Goal: Task Accomplishment & Management: Manage account settings

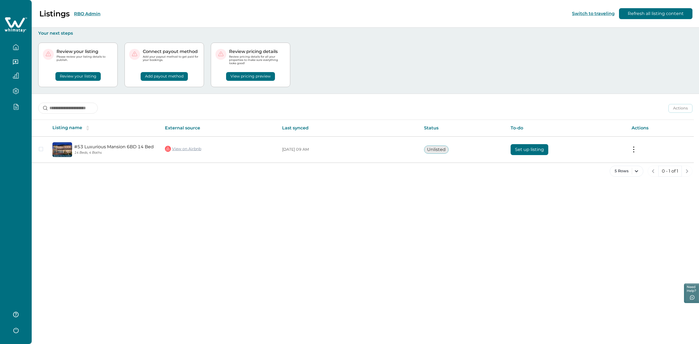
click at [162, 245] on div "Listings RBO Admin Switch to traveling Refresh all listing content Your next st…" at bounding box center [365, 172] width 667 height 344
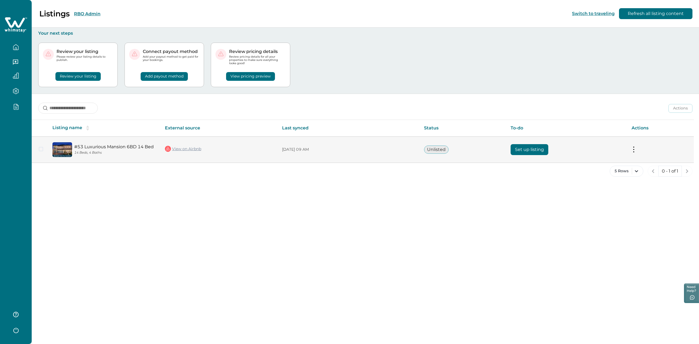
click at [529, 150] on button "Set up listing" at bounding box center [530, 149] width 38 height 11
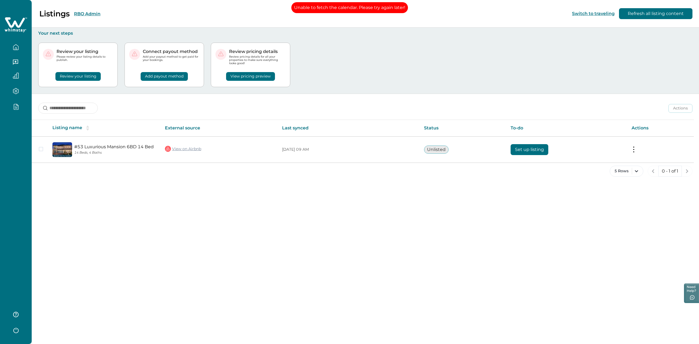
click at [88, 11] on button "RBO Admin" at bounding box center [87, 13] width 26 height 5
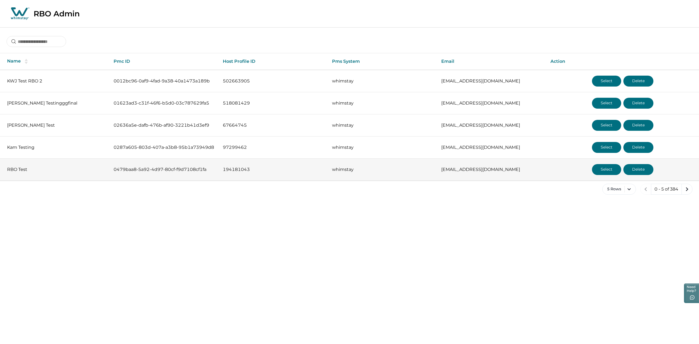
click at [602, 167] on button "Select" at bounding box center [606, 169] width 29 height 11
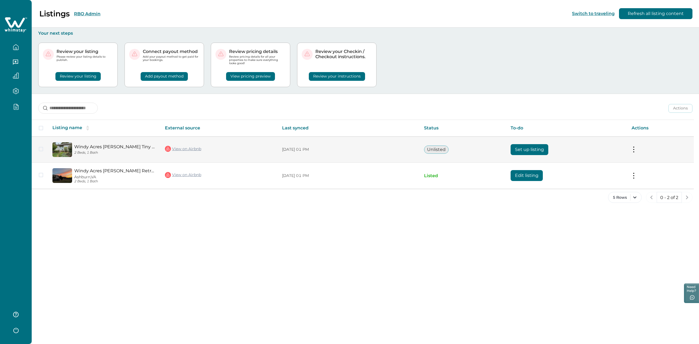
click at [546, 152] on button "Set up listing" at bounding box center [530, 149] width 38 height 11
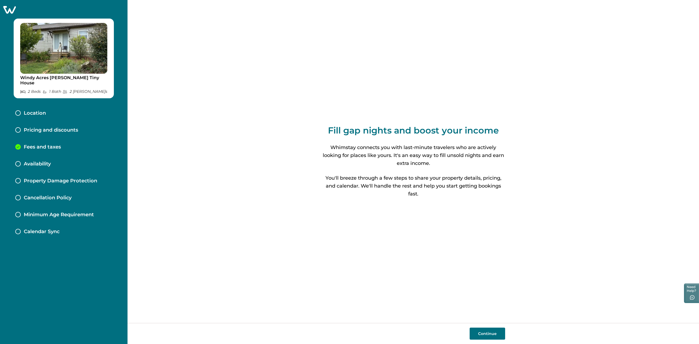
click at [45, 127] on p "Pricing and discounts" at bounding box center [51, 130] width 54 height 6
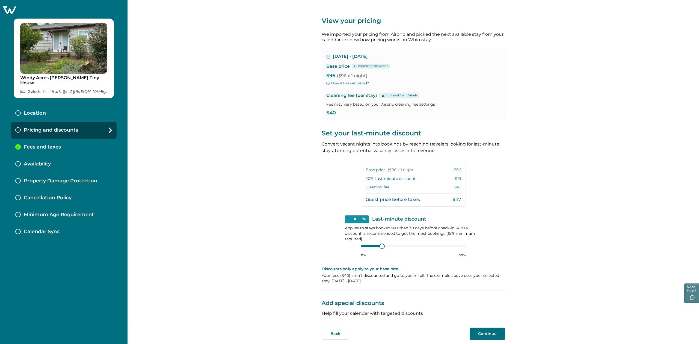
click at [309, 120] on div "View your pricing We imported your pricing from Airbnb and picked the next avai…" at bounding box center [413, 161] width 571 height 323
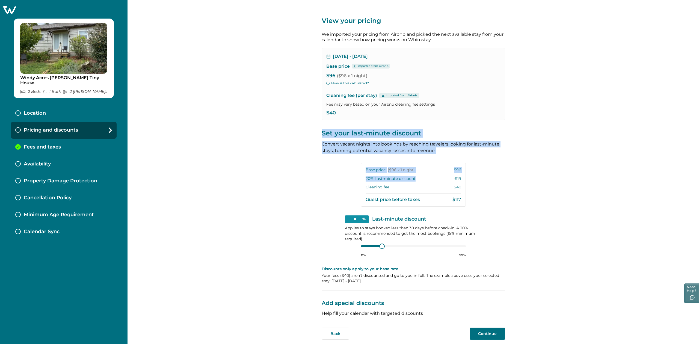
drag, startPoint x: 319, startPoint y: 129, endPoint x: 431, endPoint y: 186, distance: 125.3
click at [431, 186] on div "View your pricing We imported your pricing from Airbnb and picked the next avai…" at bounding box center [413, 161] width 571 height 323
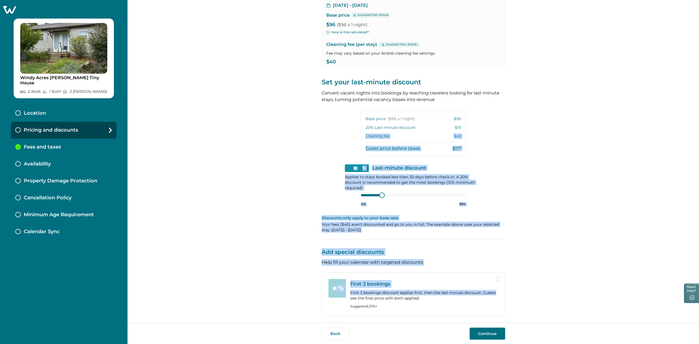
drag, startPoint x: 526, startPoint y: 291, endPoint x: 331, endPoint y: 133, distance: 251.0
click at [331, 133] on div "View your pricing We imported your pricing from Airbnb and picked the next avai…" at bounding box center [413, 161] width 571 height 323
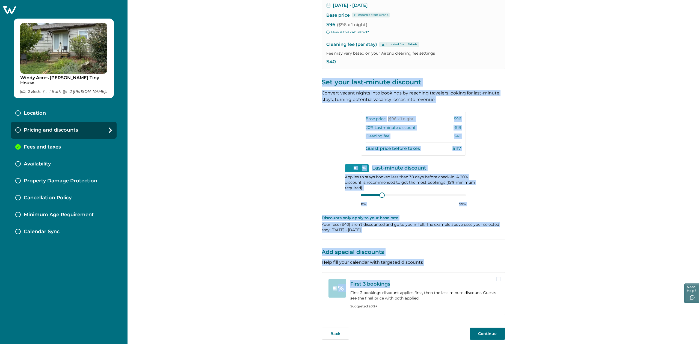
drag, startPoint x: 313, startPoint y: 83, endPoint x: 506, endPoint y: 282, distance: 277.1
click at [506, 282] on div "View your pricing We imported your pricing from Airbnb and picked the next avai…" at bounding box center [413, 161] width 571 height 323
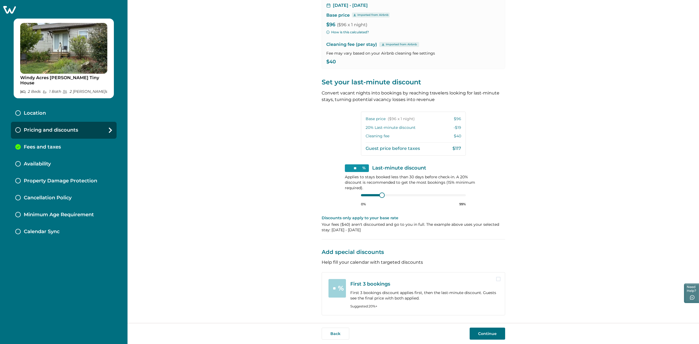
click at [53, 127] on p "Pricing and discounts" at bounding box center [51, 130] width 54 height 6
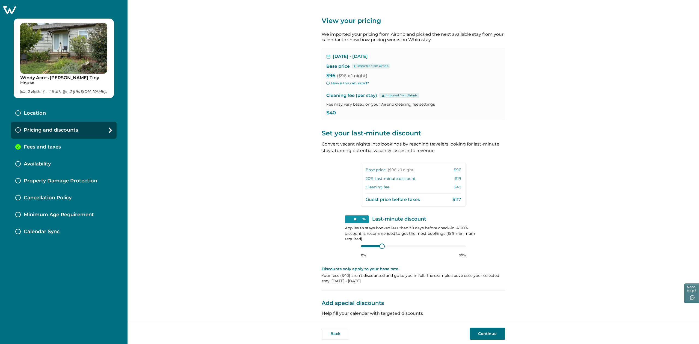
scroll to position [0, 0]
click at [58, 144] on p "Fees and taxes" at bounding box center [42, 147] width 37 height 6
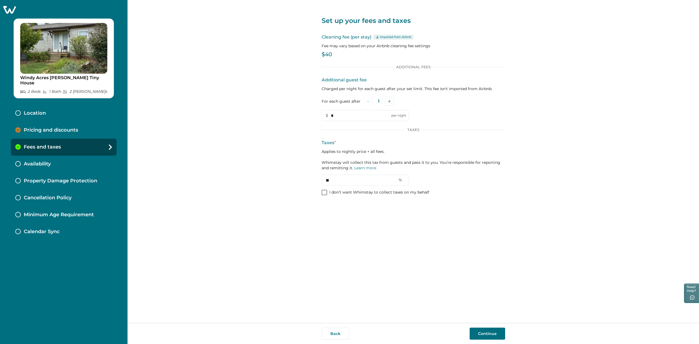
click at [57, 156] on div "Availability" at bounding box center [64, 164] width 106 height 17
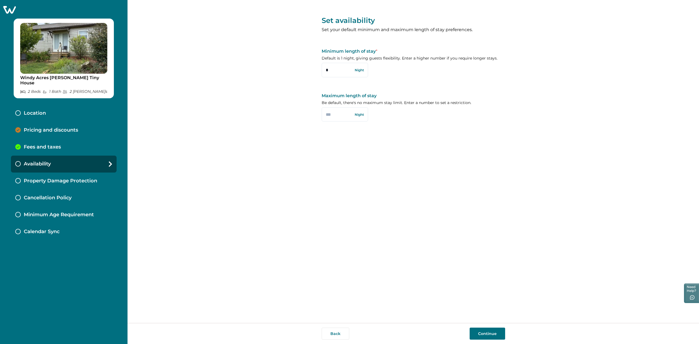
click at [60, 127] on p "Pricing and discounts" at bounding box center [51, 130] width 54 height 6
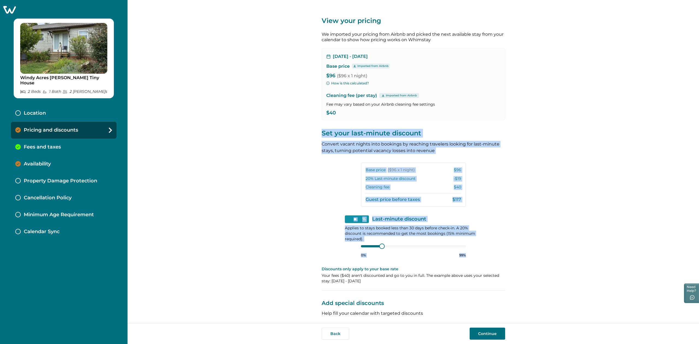
drag, startPoint x: 315, startPoint y: 133, endPoint x: 511, endPoint y: 254, distance: 230.0
click at [511, 254] on div "View your pricing We imported your pricing from Airbnb and picked the next avai…" at bounding box center [413, 161] width 571 height 323
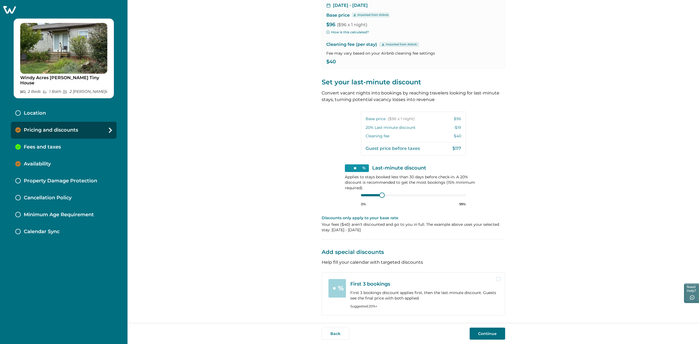
click at [556, 284] on div "View your pricing We imported your pricing from Airbnb and picked the next avai…" at bounding box center [413, 161] width 571 height 323
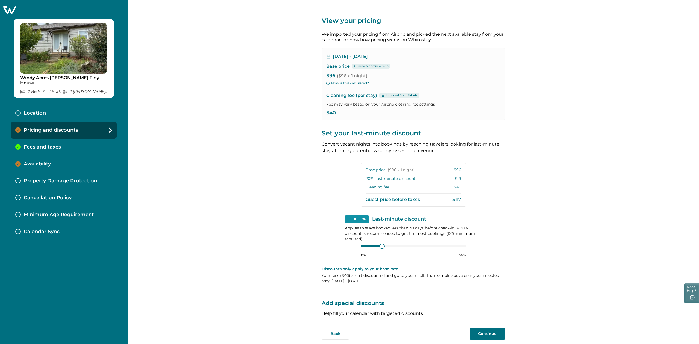
click at [34, 110] on p "Location" at bounding box center [35, 113] width 22 height 6
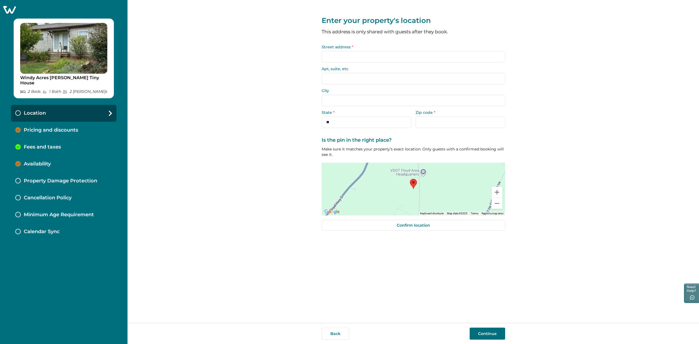
click at [53, 127] on p "Pricing and discounts" at bounding box center [51, 130] width 54 height 6
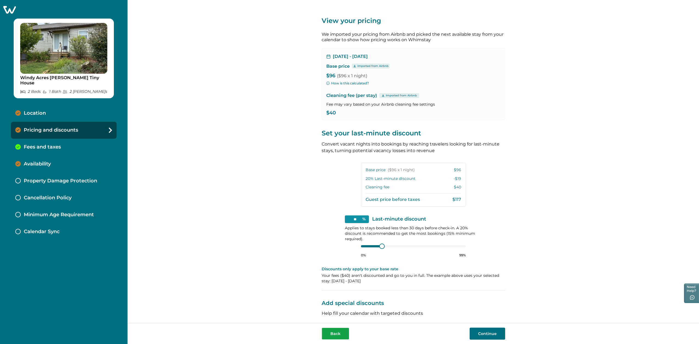
click at [329, 331] on button "Back" at bounding box center [336, 334] width 28 height 12
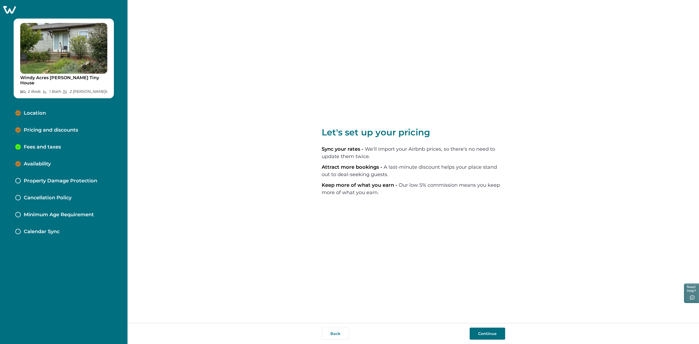
click at [6, 13] on icon at bounding box center [9, 9] width 13 height 8
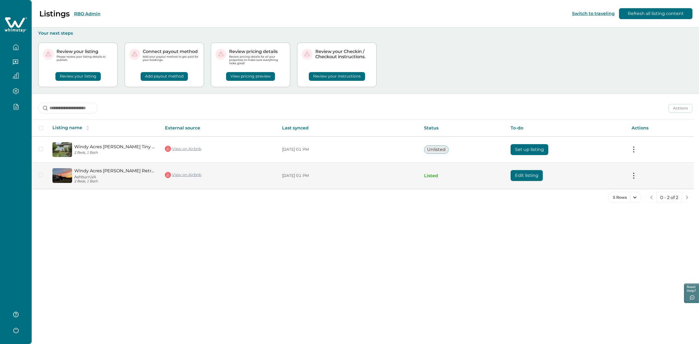
click at [528, 175] on button "Edit listing" at bounding box center [527, 175] width 32 height 11
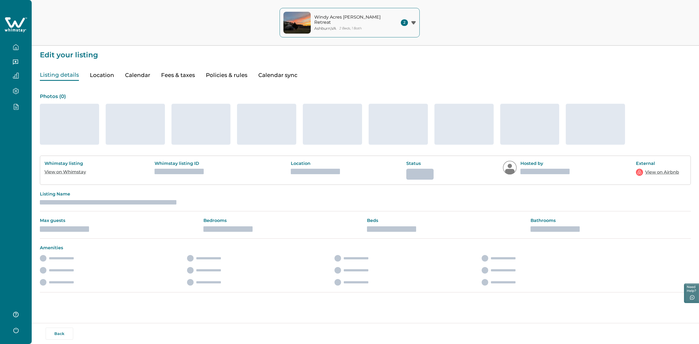
click at [137, 75] on button "Calendar" at bounding box center [137, 75] width 25 height 11
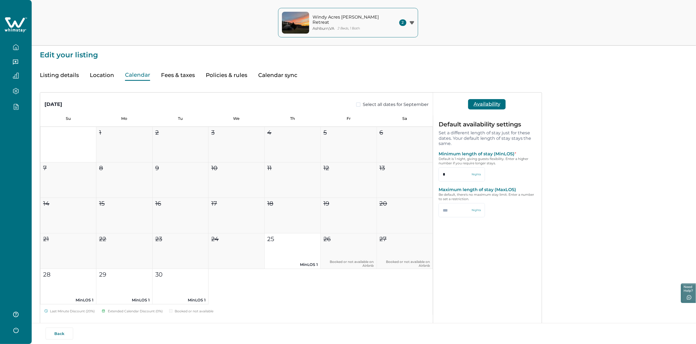
click at [171, 76] on button "Fees & taxes" at bounding box center [178, 75] width 34 height 11
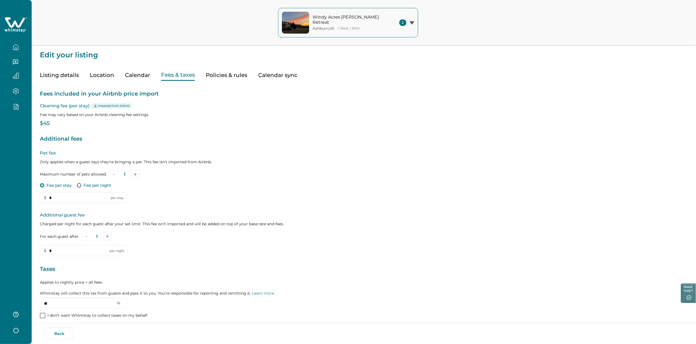
click at [10, 107] on button "button" at bounding box center [15, 106] width 23 height 6
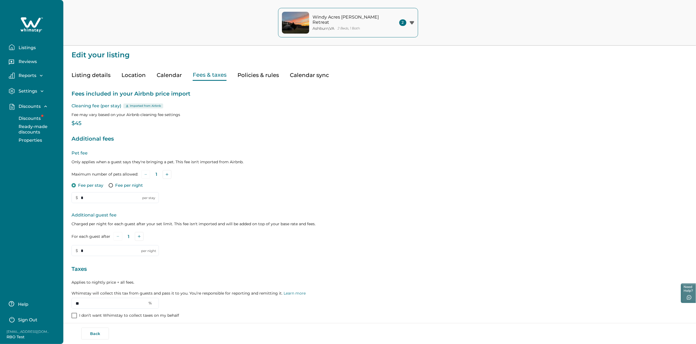
click at [28, 117] on p "Discounts" at bounding box center [29, 118] width 24 height 5
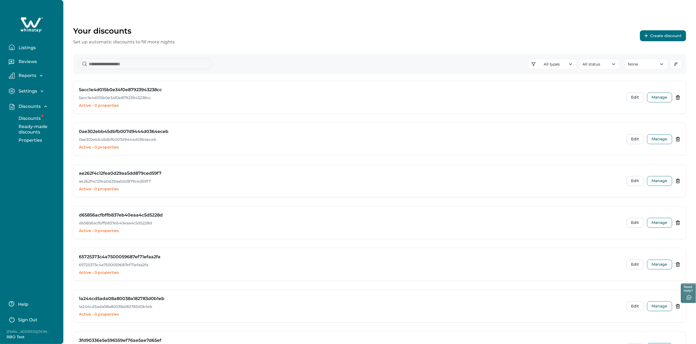
click at [31, 47] on p "Listings" at bounding box center [26, 47] width 19 height 5
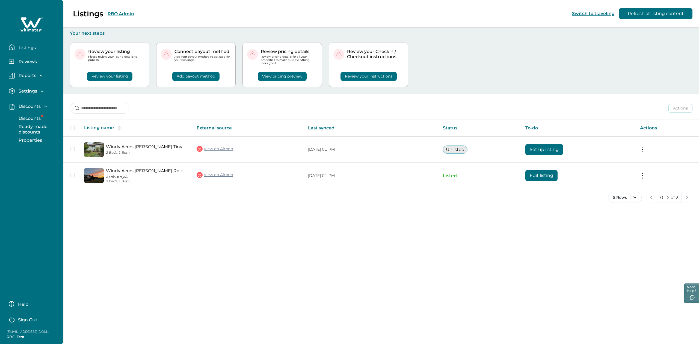
click at [233, 213] on div "Listings RBO Admin Switch to traveling Refresh all listing content Your next st…" at bounding box center [381, 172] width 636 height 344
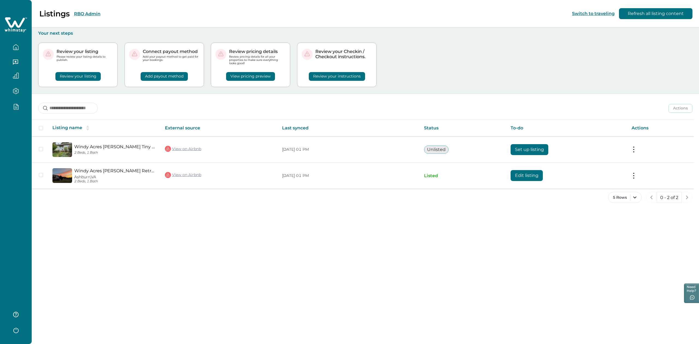
click at [401, 309] on div "Listings RBO Admin Switch to traveling Refresh all listing content Your next st…" at bounding box center [365, 172] width 667 height 344
